Goal: Task Accomplishment & Management: Manage account settings

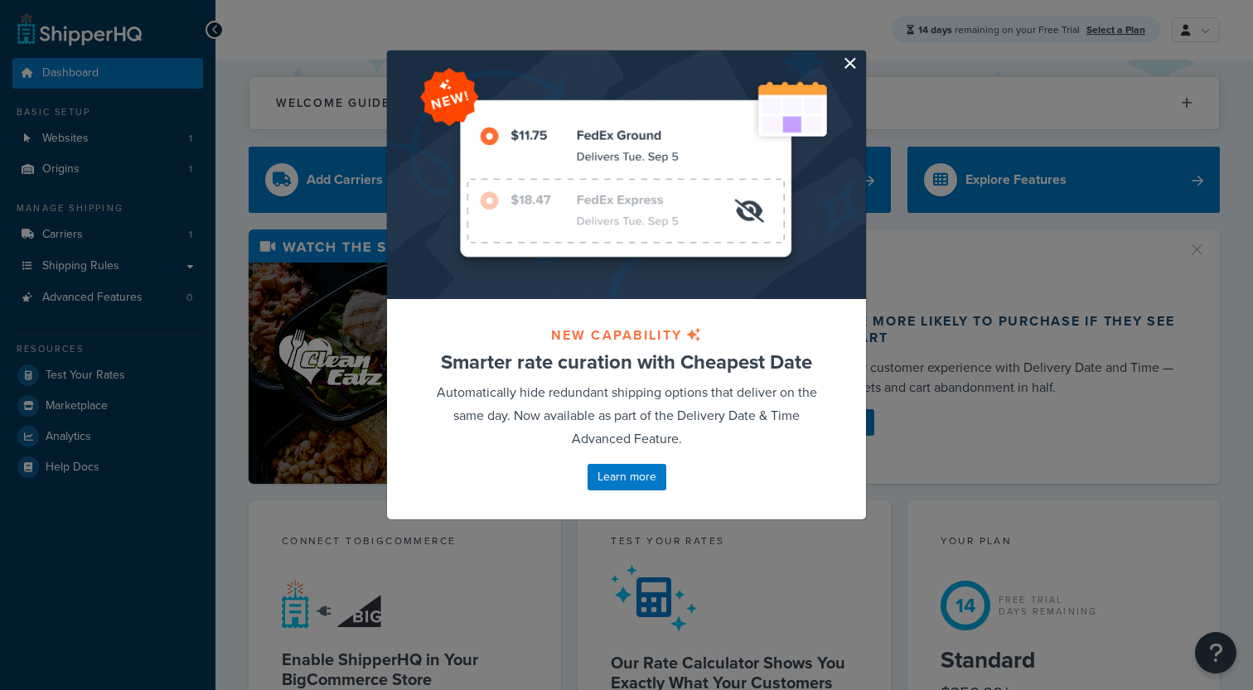
click at [862, 55] on button "button" at bounding box center [864, 53] width 4 height 4
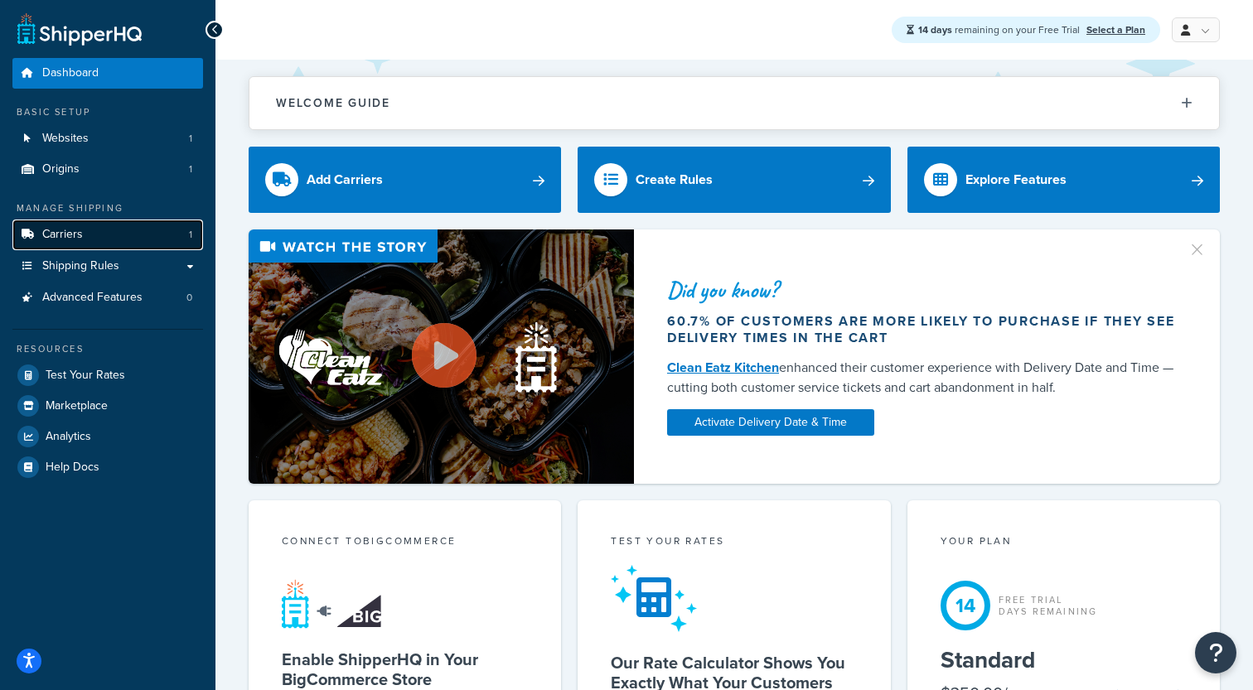
click at [153, 239] on link "Carriers 1" at bounding box center [107, 235] width 191 height 31
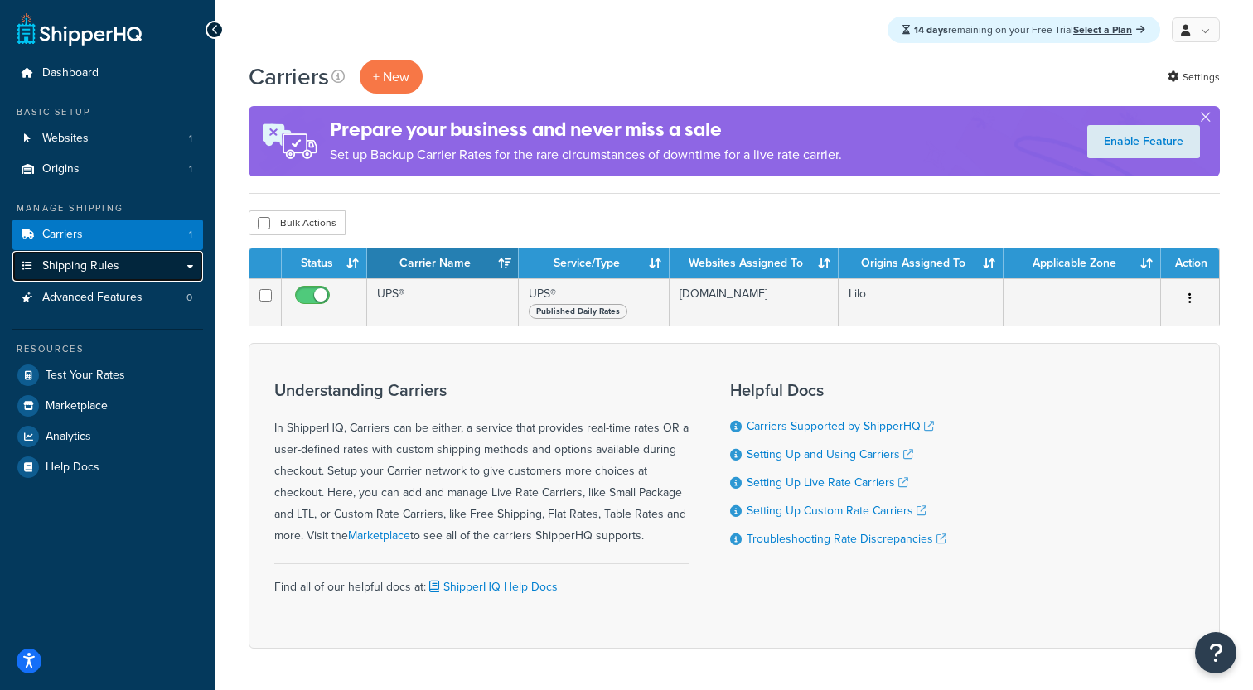
click at [189, 264] on link "Shipping Rules" at bounding box center [107, 266] width 191 height 31
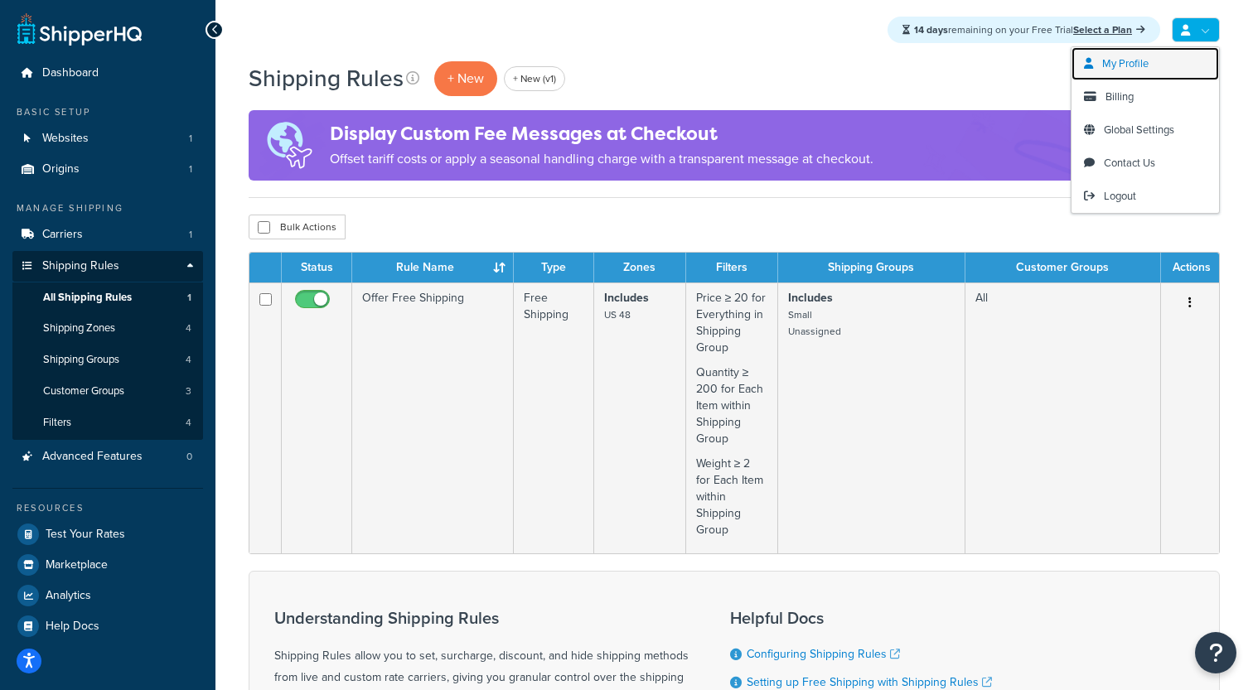
click at [1134, 76] on link "My Profile" at bounding box center [1146, 63] width 148 height 33
